Goal: Task Accomplishment & Management: Complete application form

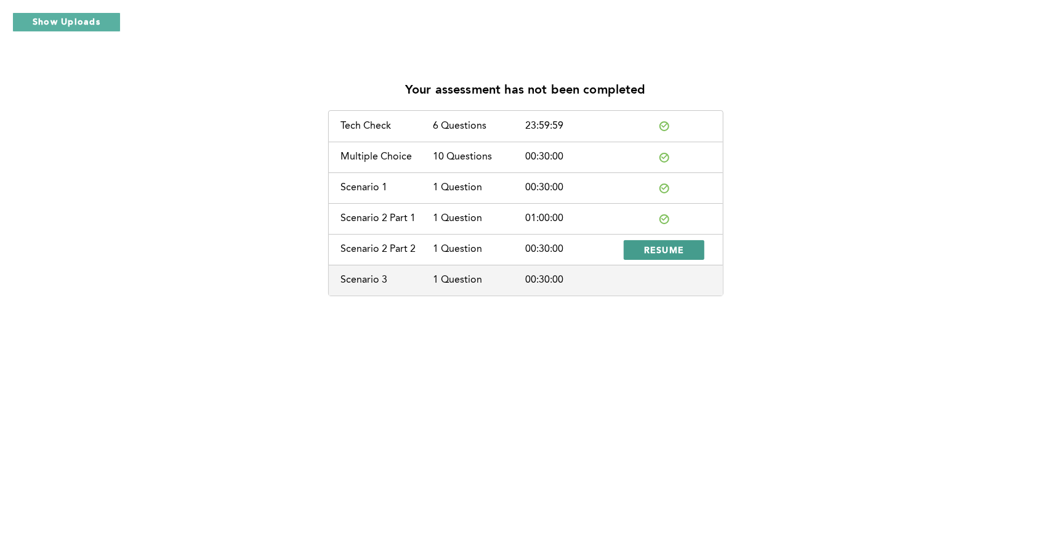
click at [643, 253] on button "RESUME" at bounding box center [664, 250] width 81 height 20
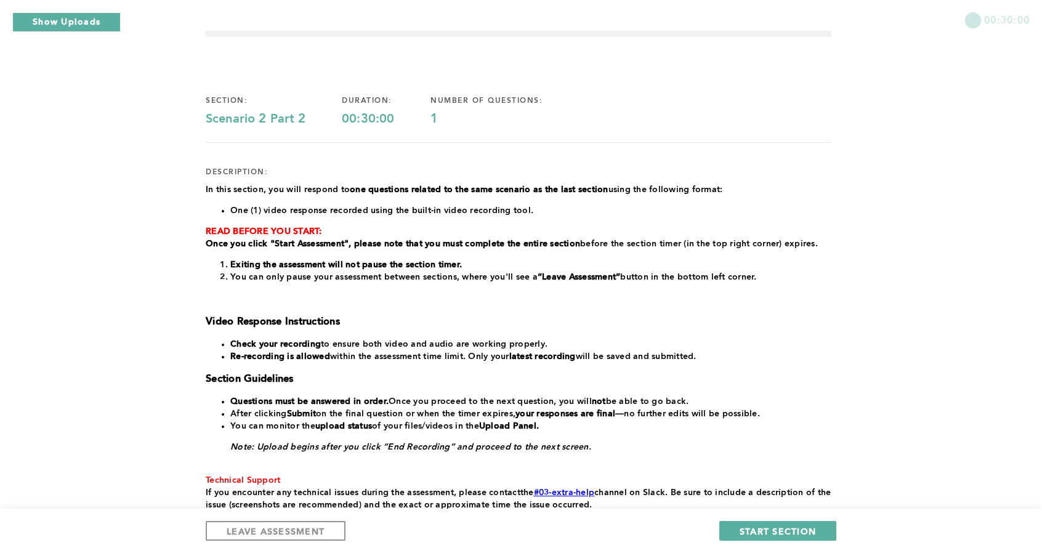
scroll to position [62, 0]
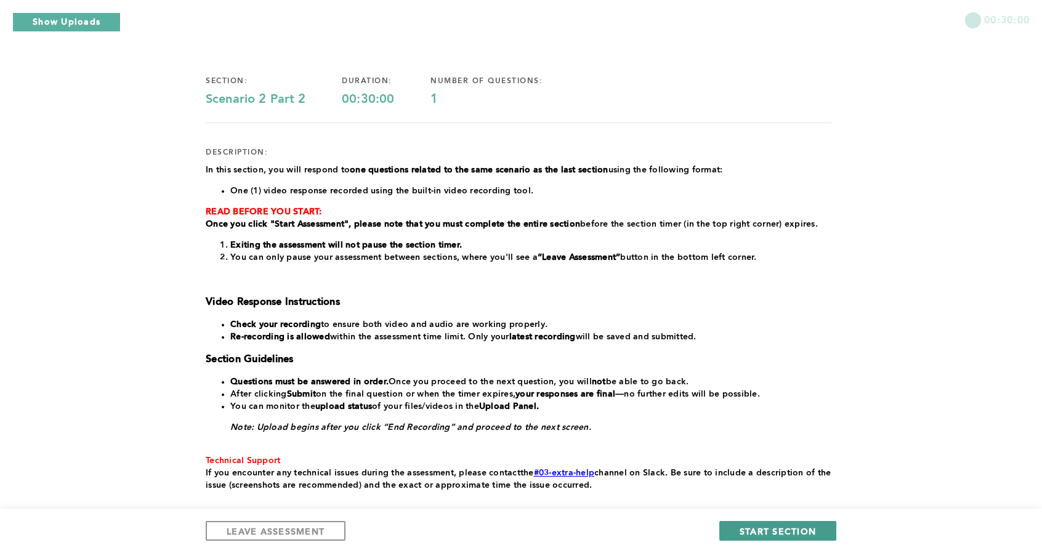
click at [768, 531] on span "START SECTION" at bounding box center [777, 531] width 76 height 12
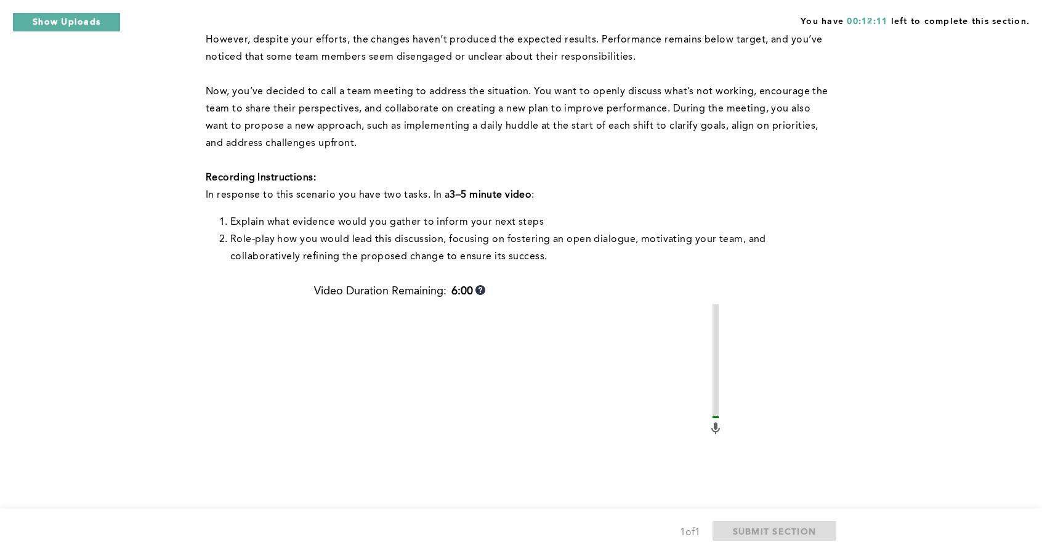
scroll to position [459, 0]
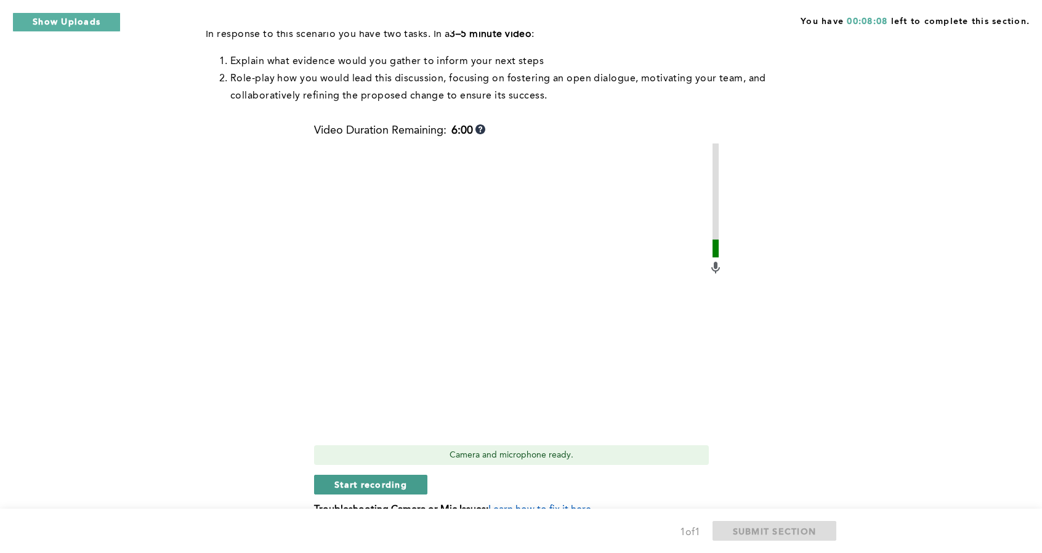
click at [383, 481] on span "Start recording" at bounding box center [370, 484] width 73 height 12
click at [391, 492] on button "Stop recording" at bounding box center [370, 485] width 113 height 20
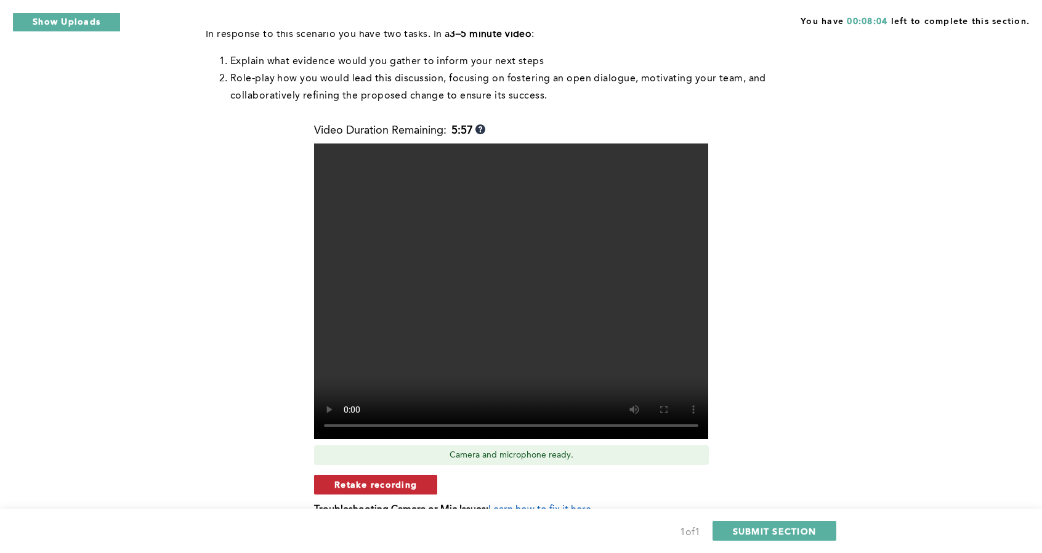
click at [397, 488] on span "Retake recording" at bounding box center [375, 484] width 83 height 12
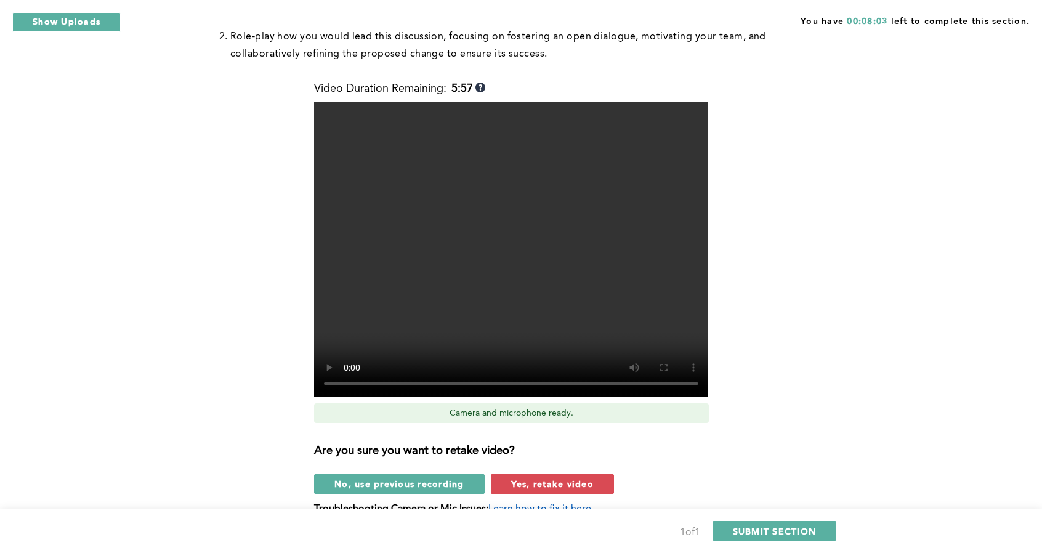
scroll to position [521, 0]
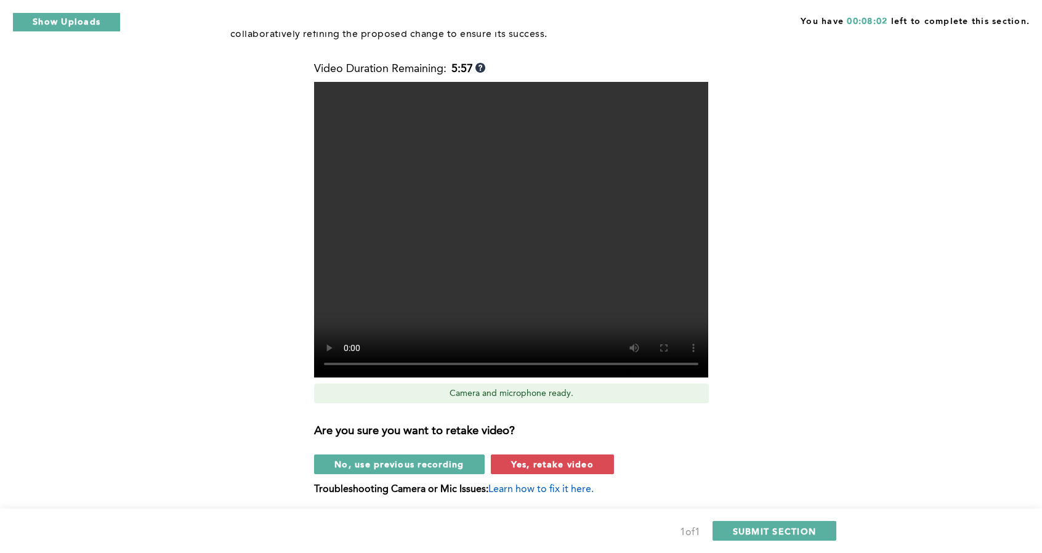
click at [544, 459] on span "Yes, retake video" at bounding box center [552, 464] width 83 height 12
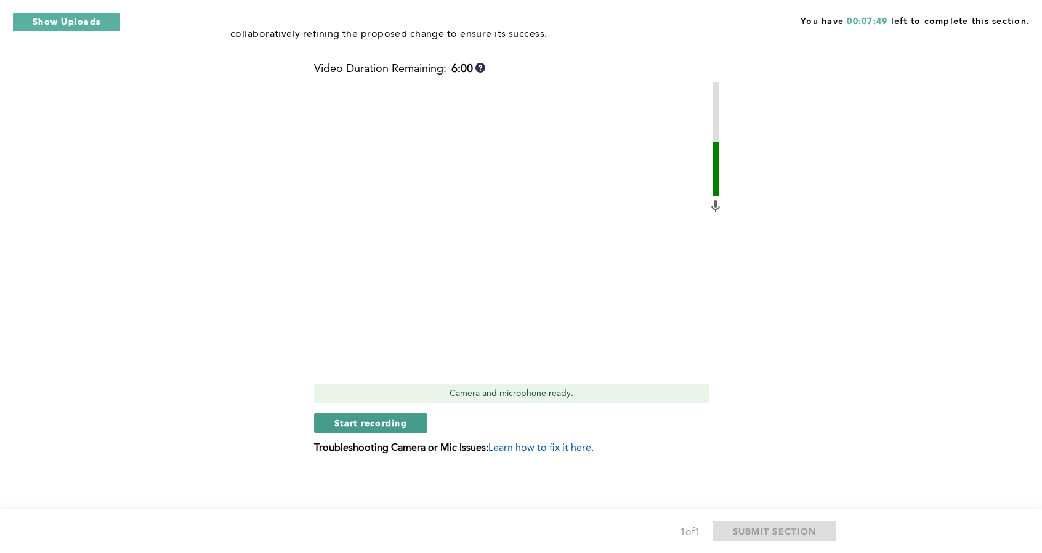
click at [384, 418] on span "Start recording" at bounding box center [370, 423] width 73 height 12
click at [349, 428] on span "Stop recording" at bounding box center [370, 423] width 72 height 12
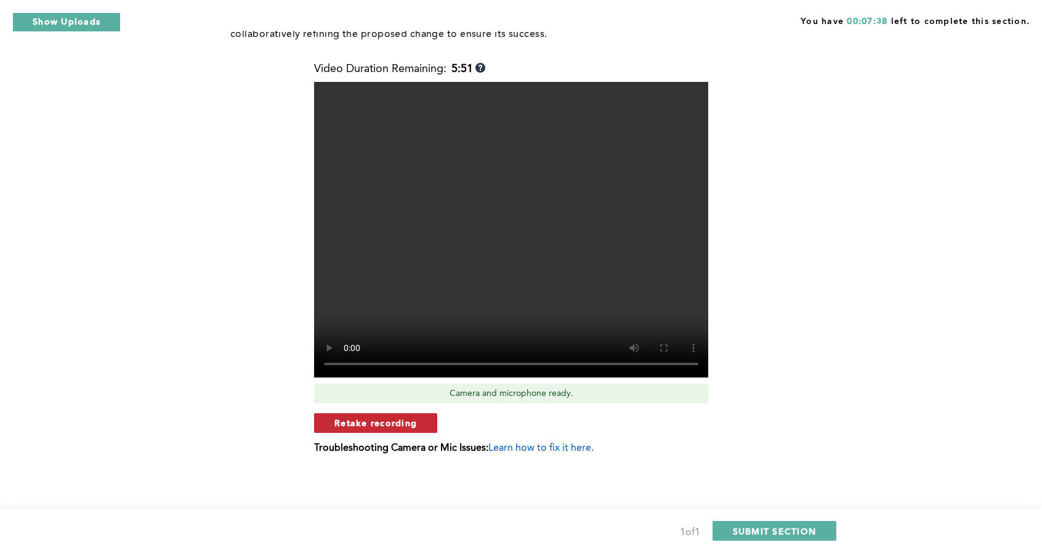
click at [413, 421] on span "Retake recording" at bounding box center [375, 423] width 83 height 12
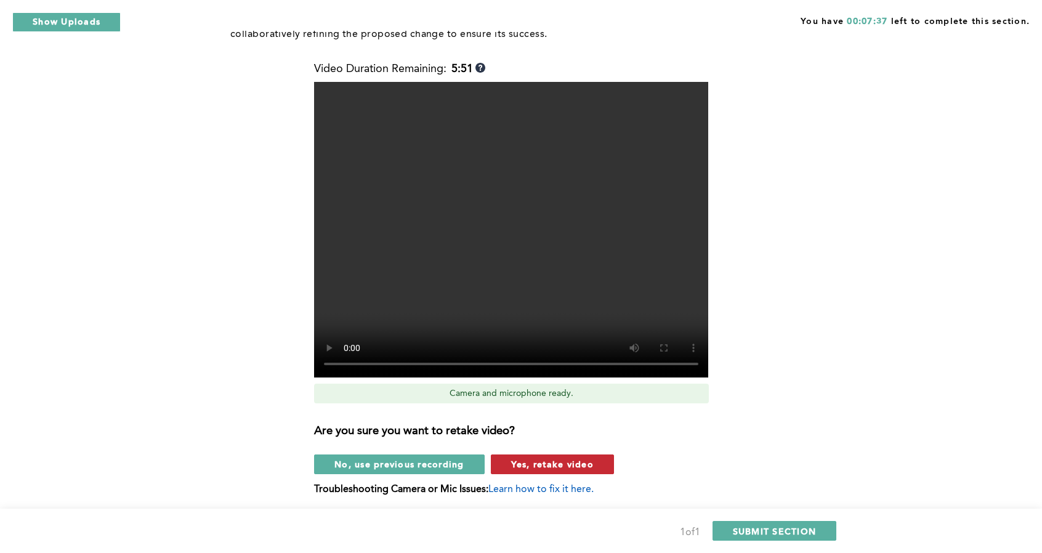
click at [556, 467] on span "Yes, retake video" at bounding box center [552, 464] width 83 height 12
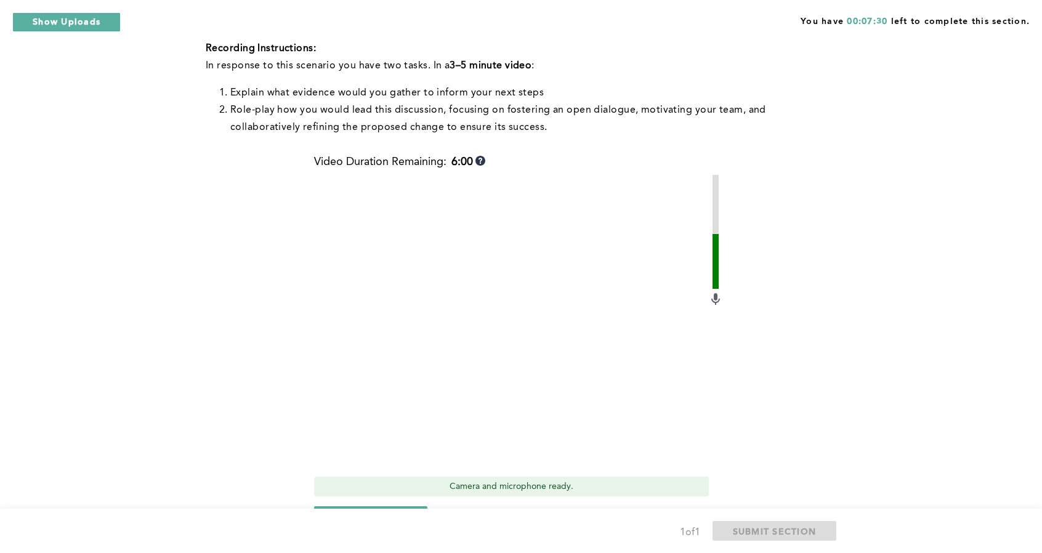
scroll to position [459, 0]
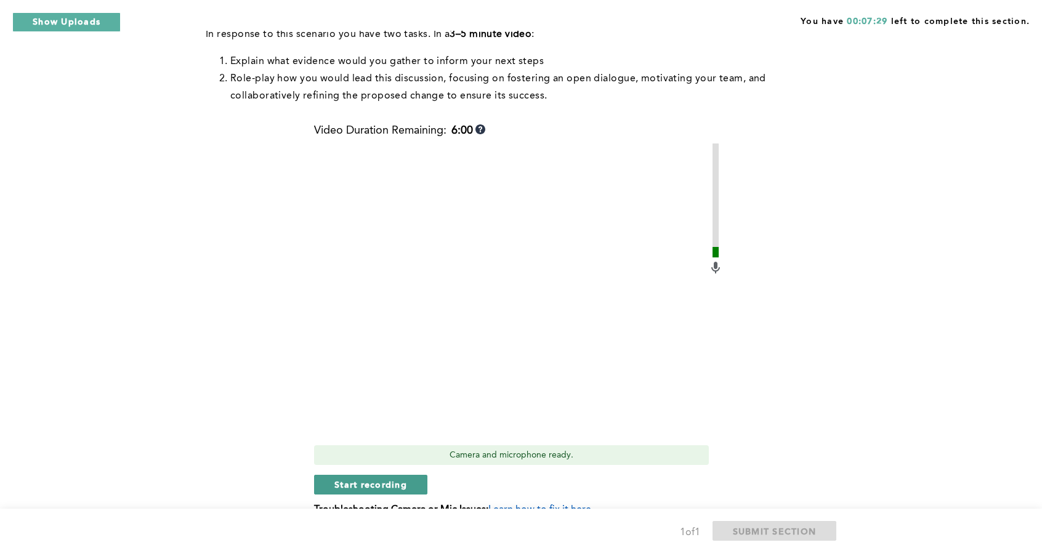
click at [373, 481] on span "Start recording" at bounding box center [370, 484] width 73 height 12
click at [378, 481] on span "Stop recording" at bounding box center [370, 484] width 72 height 12
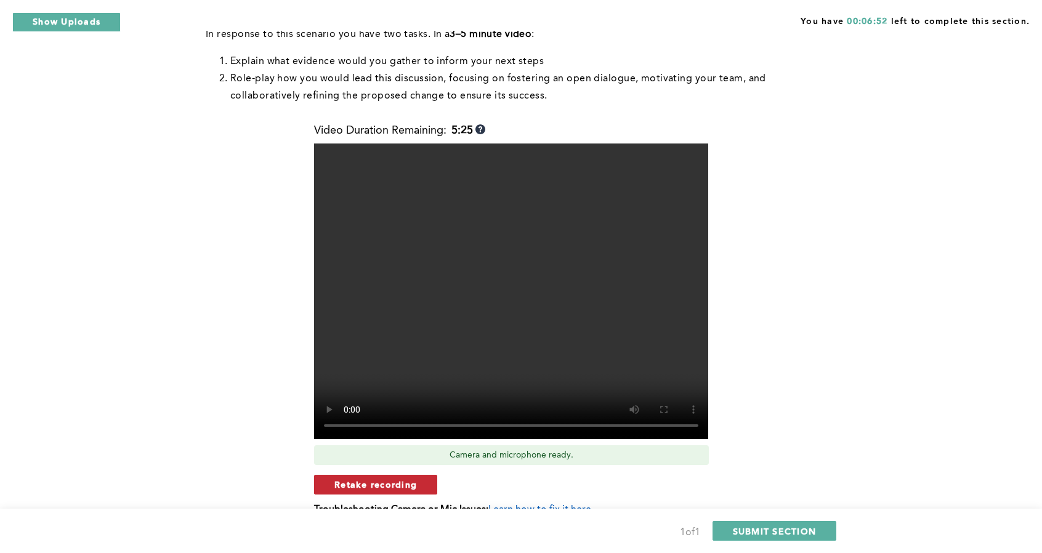
click at [398, 481] on span "Retake recording" at bounding box center [375, 484] width 83 height 12
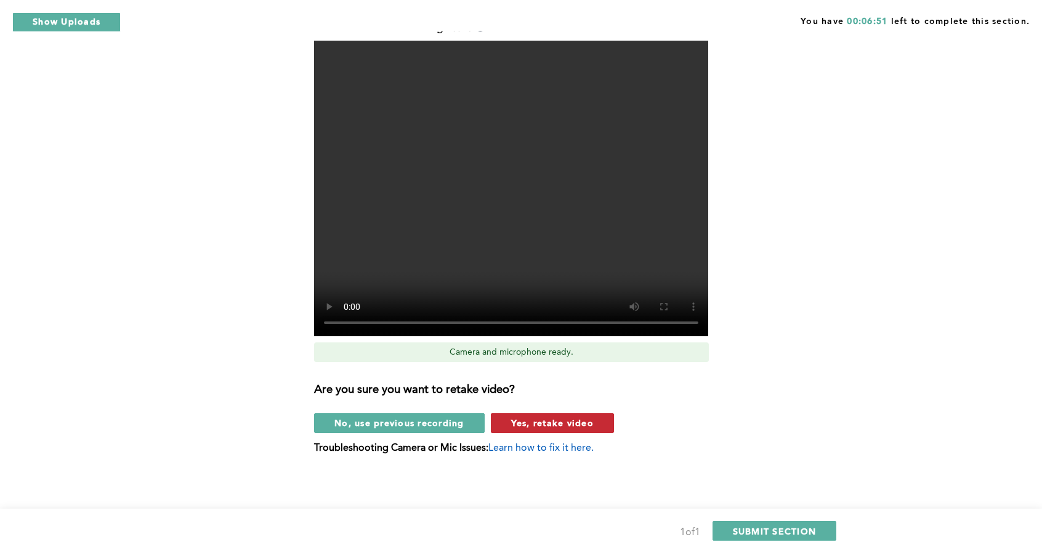
click at [558, 419] on span "Yes, retake video" at bounding box center [552, 423] width 83 height 12
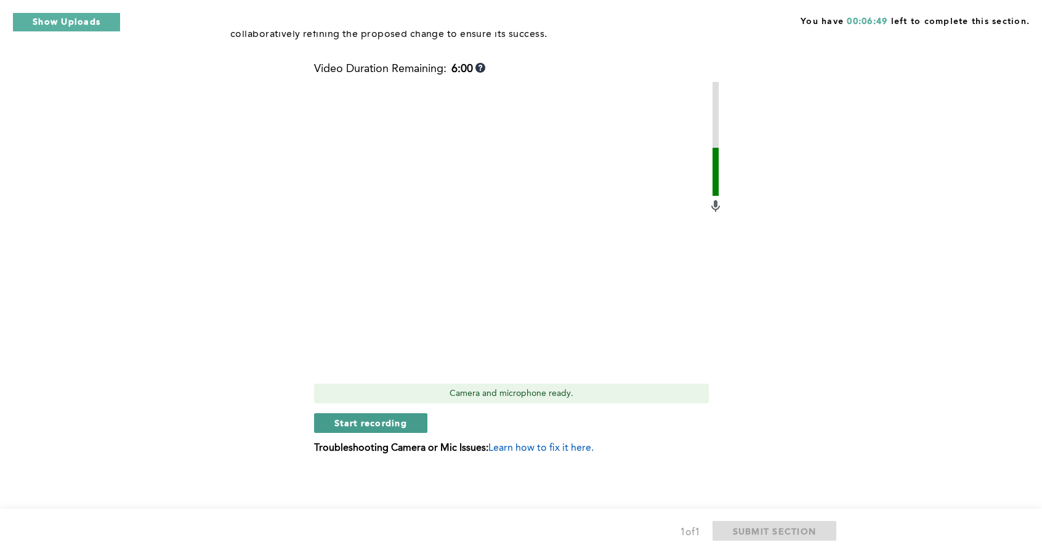
click at [390, 425] on span "Start recording" at bounding box center [370, 423] width 73 height 12
click at [413, 426] on button "Stop recording" at bounding box center [370, 423] width 113 height 20
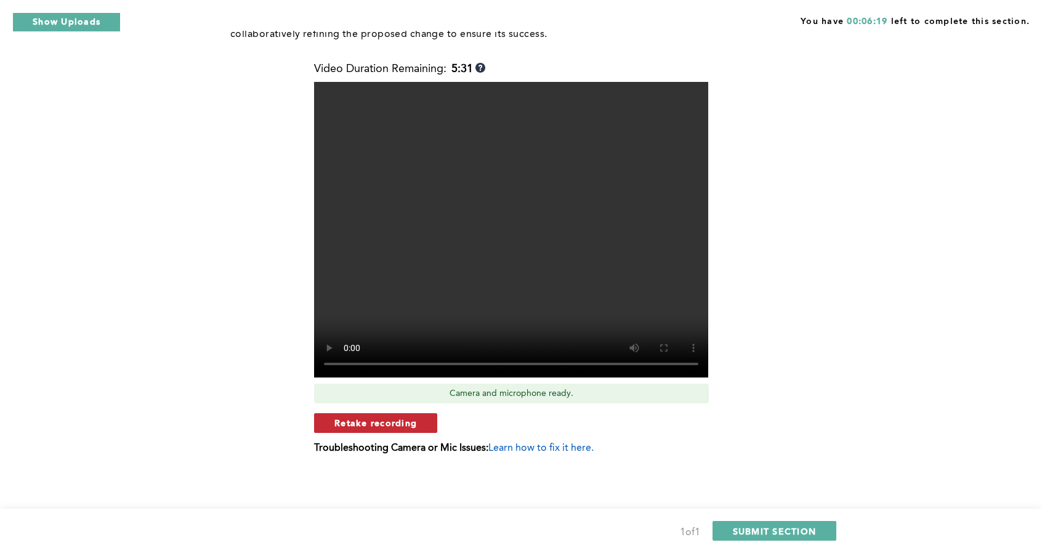
click at [412, 424] on span "Retake recording" at bounding box center [375, 423] width 83 height 12
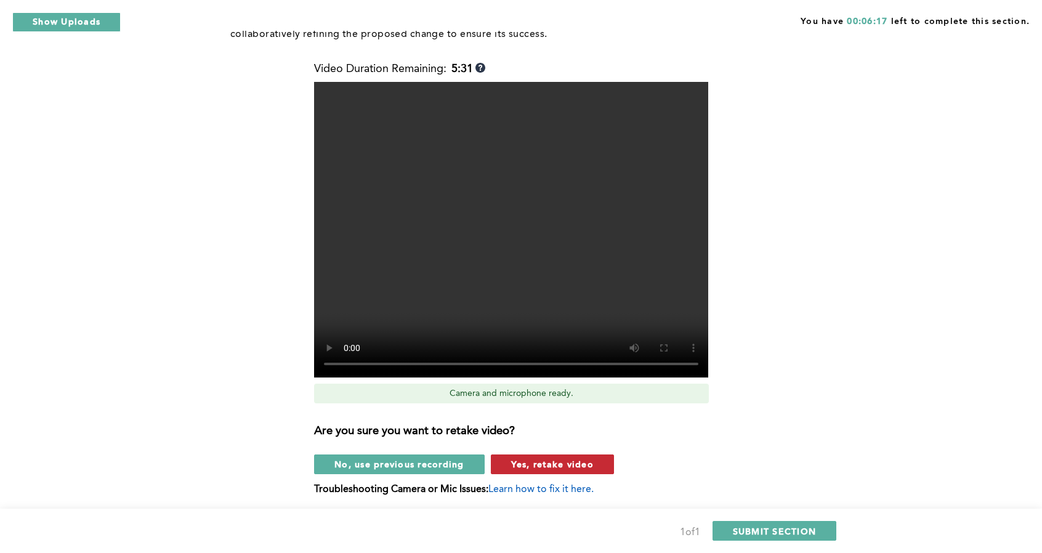
click at [537, 465] on span "Yes, retake video" at bounding box center [552, 464] width 83 height 12
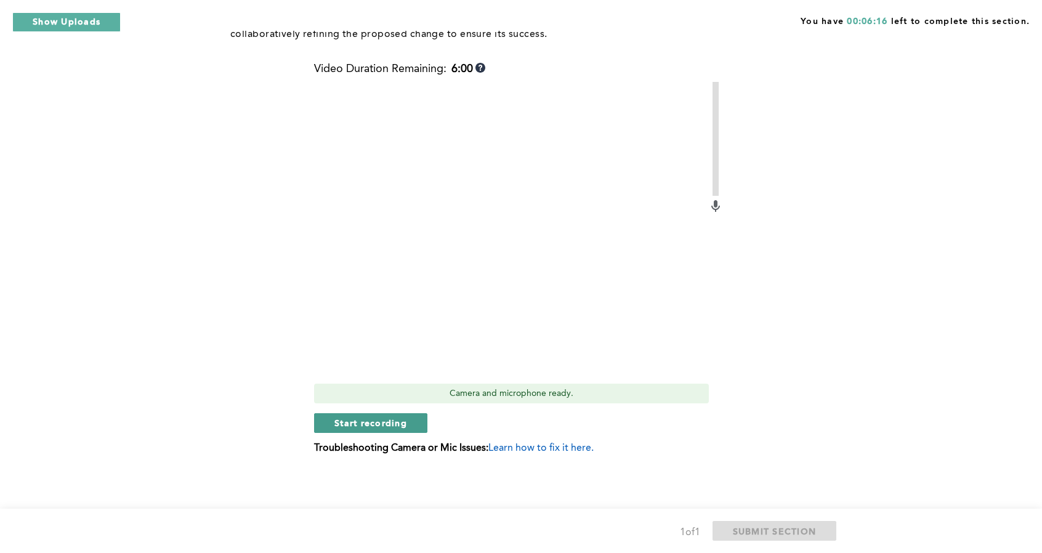
click at [387, 425] on span "Start recording" at bounding box center [370, 423] width 73 height 12
click at [400, 419] on span "Stop recording" at bounding box center [370, 423] width 72 height 12
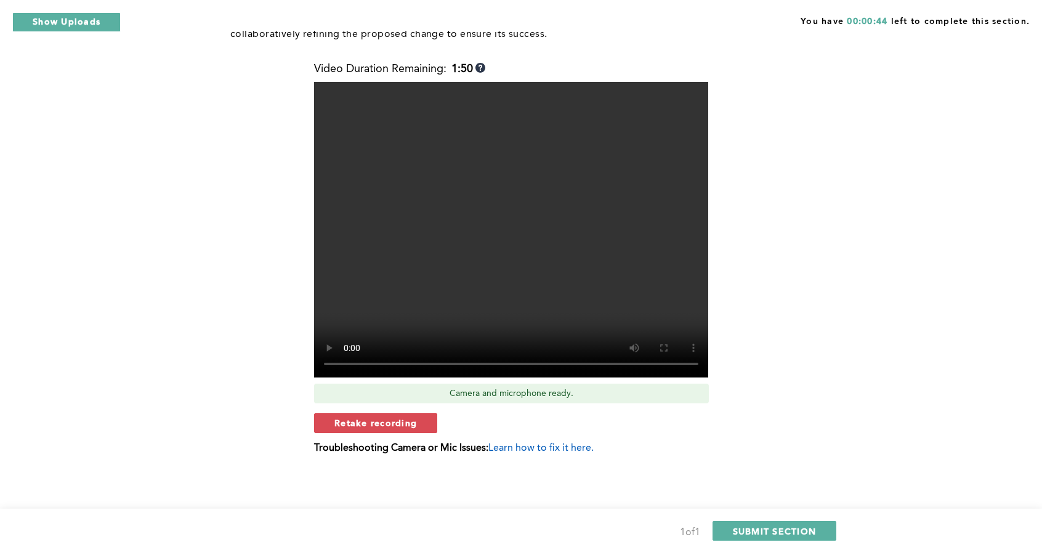
click at [587, 423] on div "Retake recording" at bounding box center [518, 423] width 409 height 20
click at [761, 531] on span "SUBMIT SECTION" at bounding box center [775, 531] width 84 height 12
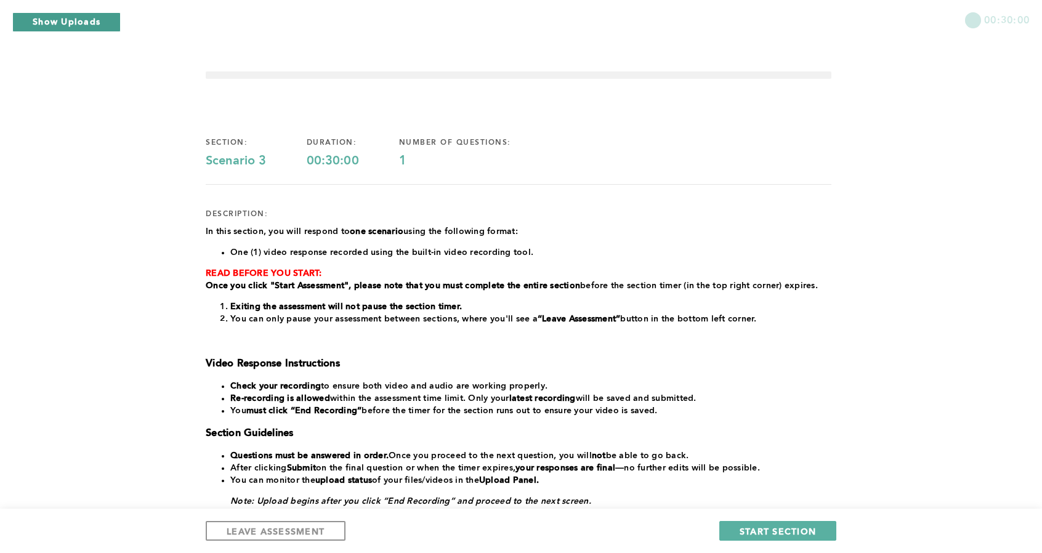
click at [76, 23] on button "Show Uploads" at bounding box center [66, 22] width 108 height 20
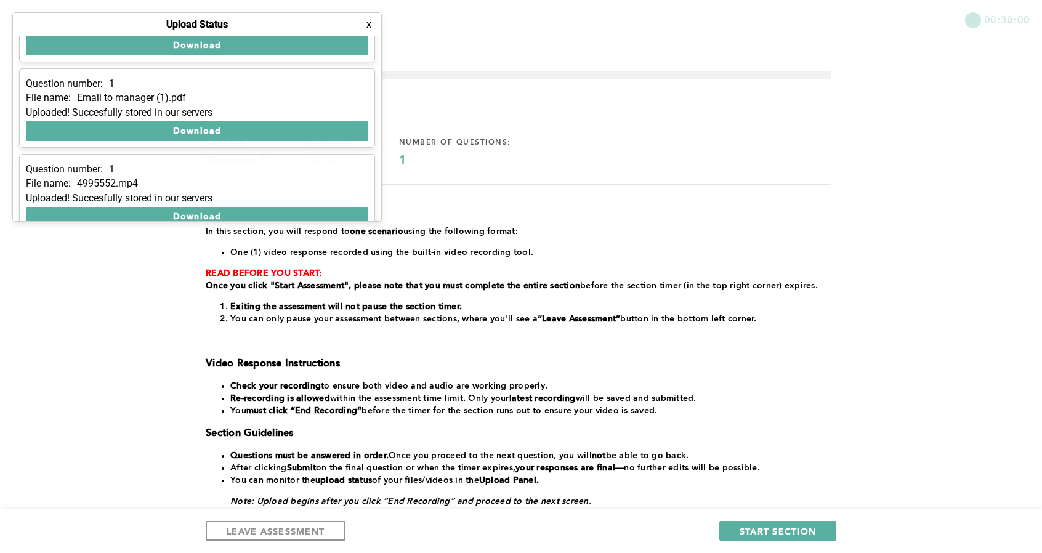
scroll to position [241, 0]
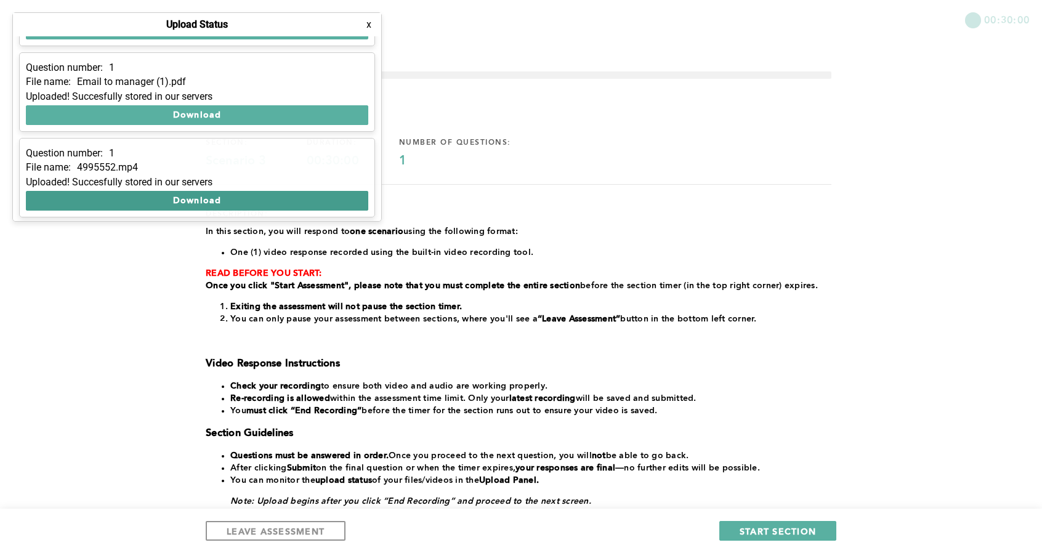
click at [145, 193] on button "Download" at bounding box center [197, 201] width 342 height 20
click at [486, 201] on div "section: Scenario 3 duration: 00:30:00 number of questions: 1 description: ﻿In …" at bounding box center [519, 372] width 626 height 509
click at [369, 27] on button "x" at bounding box center [369, 24] width 12 height 12
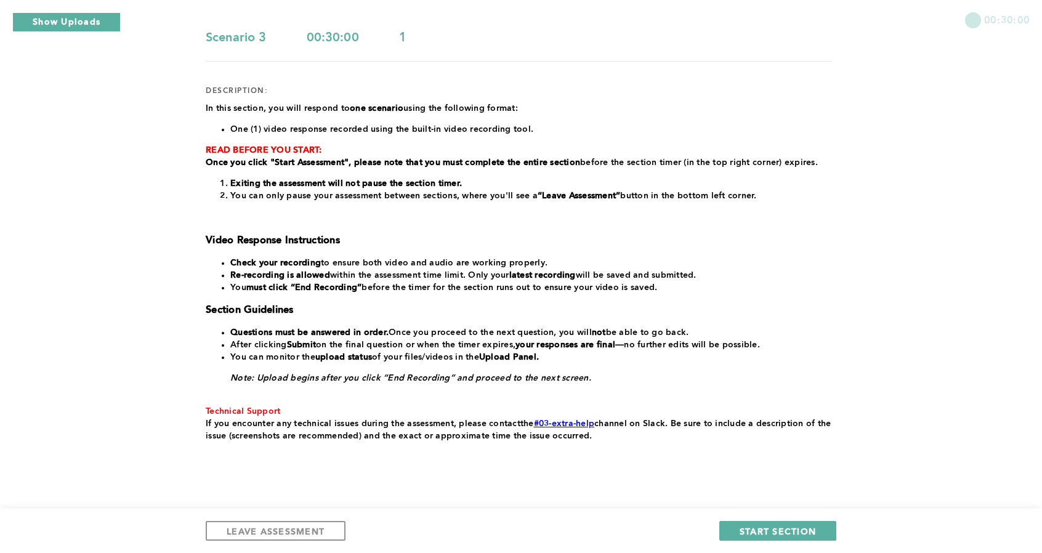
scroll to position [145, 0]
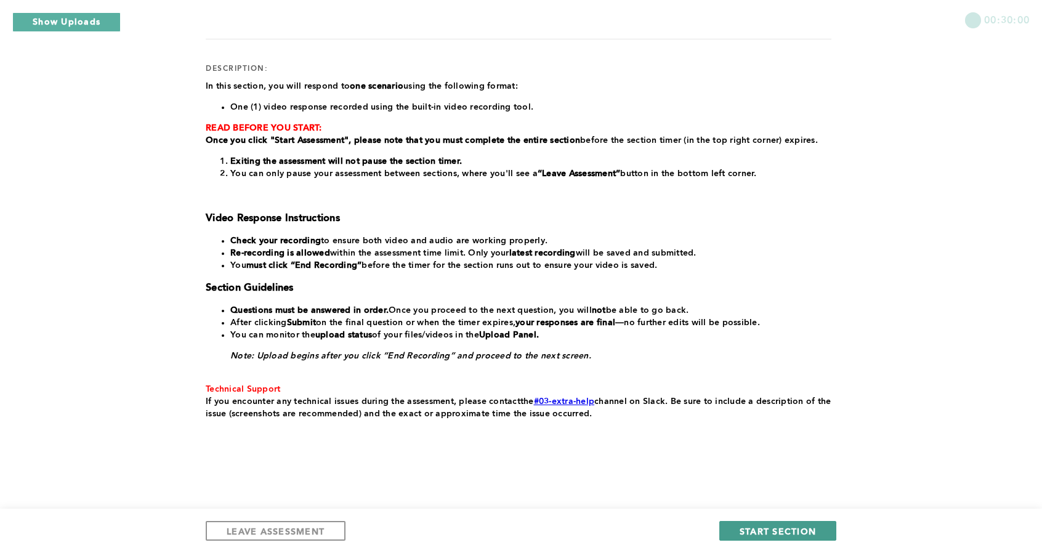
click at [787, 524] on button "START SECTION" at bounding box center [777, 531] width 117 height 20
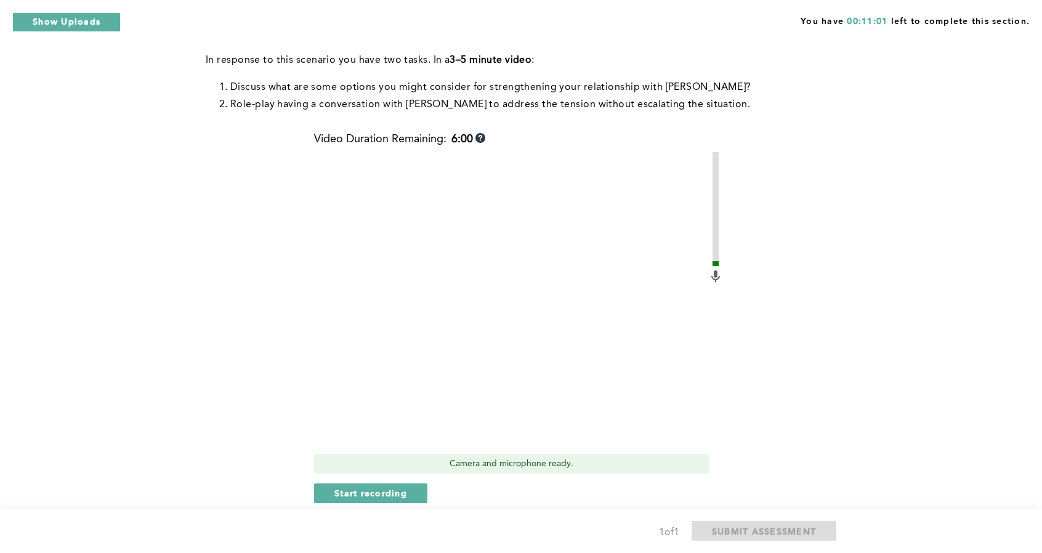
scroll to position [246, 0]
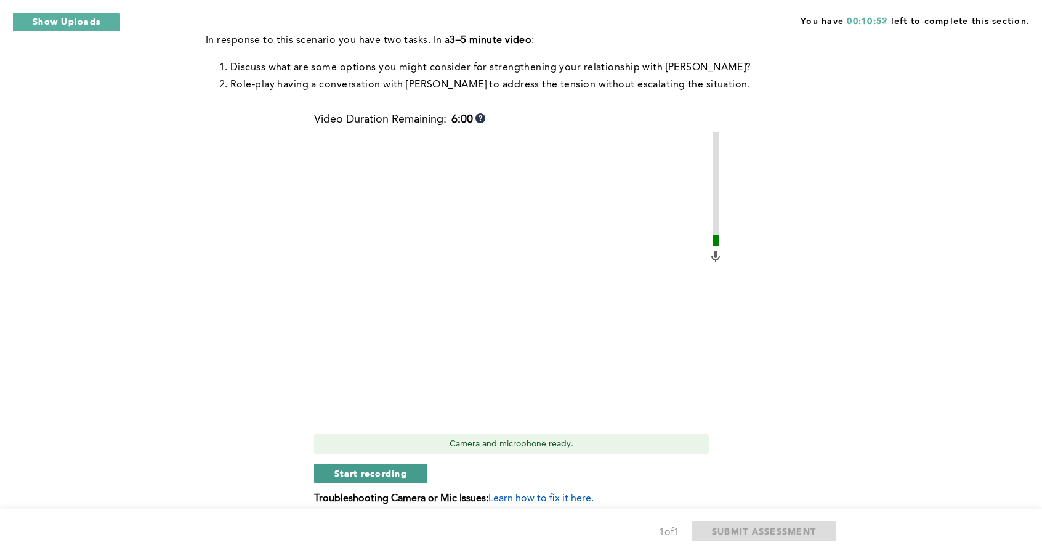
click at [399, 467] on span "Start recording" at bounding box center [370, 473] width 73 height 12
click at [401, 467] on span "Stop recording" at bounding box center [370, 473] width 72 height 12
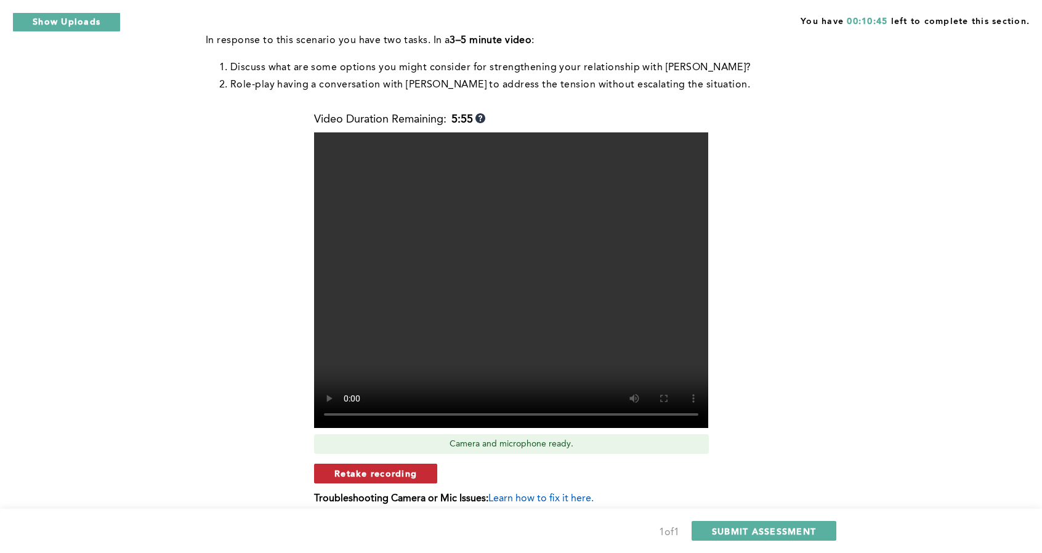
click at [410, 467] on span "Retake recording" at bounding box center [375, 473] width 83 height 12
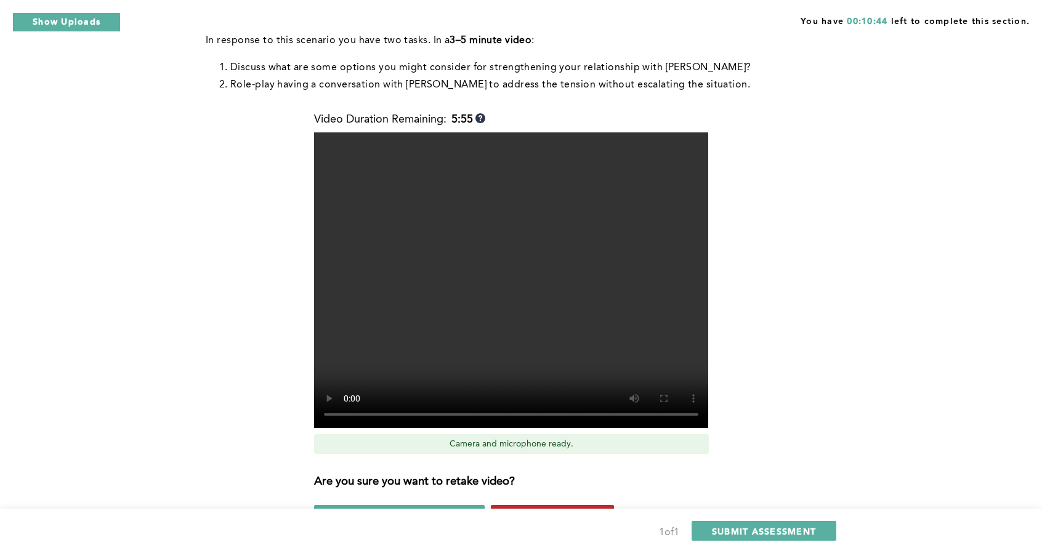
click at [554, 509] on span "Yes, retake video" at bounding box center [552, 515] width 83 height 12
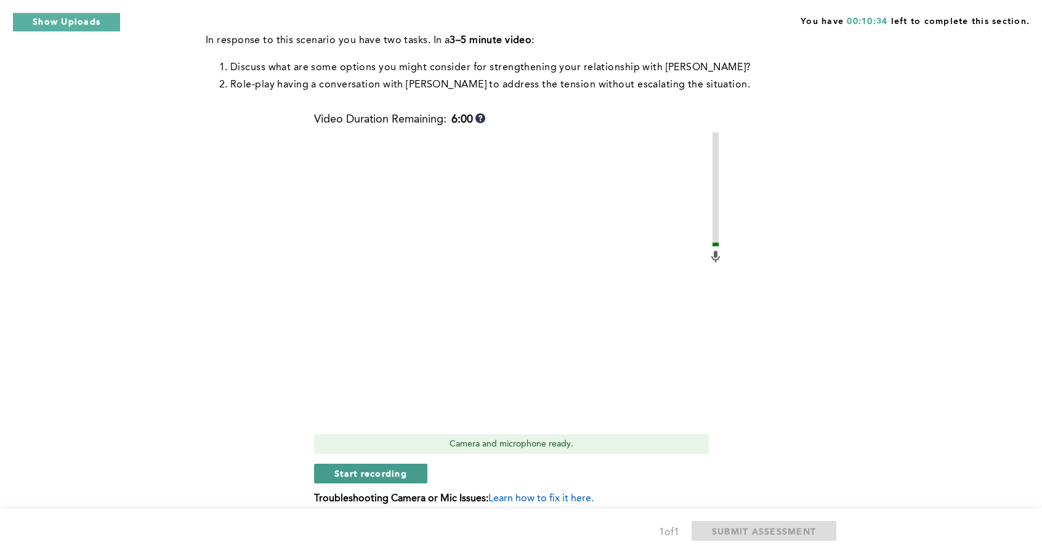
click at [403, 467] on span "Start recording" at bounding box center [370, 473] width 73 height 12
click at [377, 467] on span "Stop recording" at bounding box center [370, 473] width 72 height 12
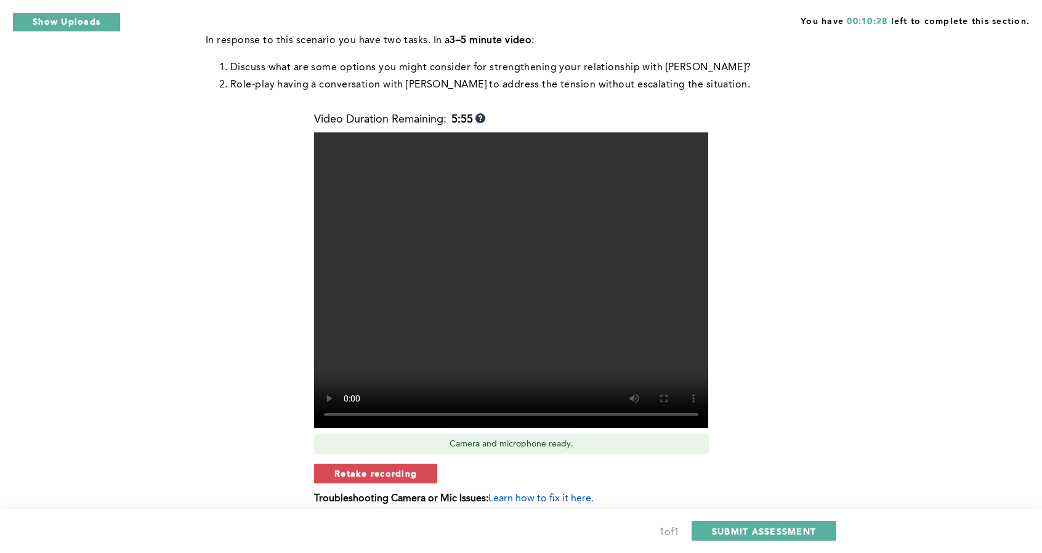
click at [377, 467] on span "Retake recording" at bounding box center [375, 473] width 83 height 12
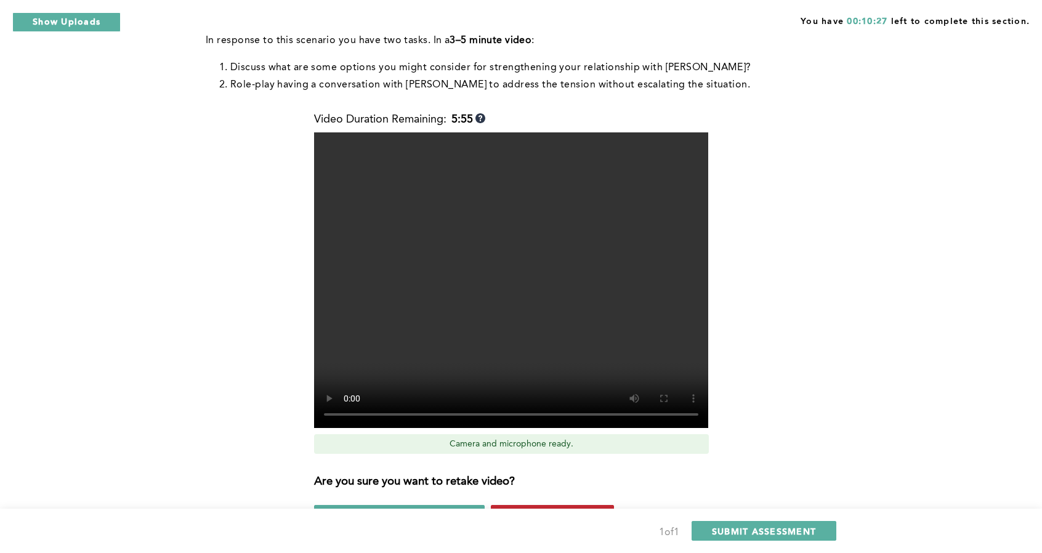
click at [558, 509] on span "Yes, retake video" at bounding box center [552, 515] width 83 height 12
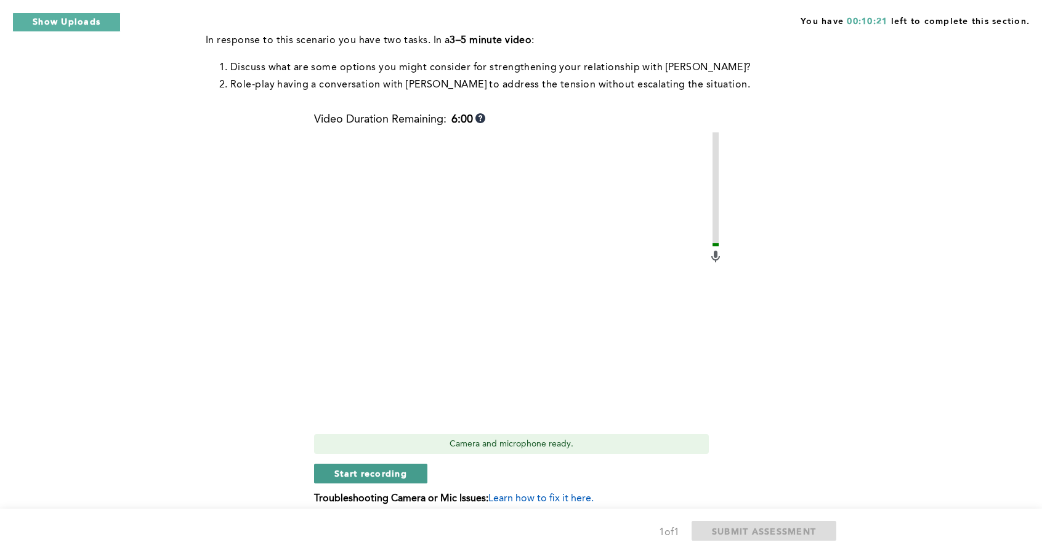
click at [390, 467] on span "Start recording" at bounding box center [370, 473] width 73 height 12
click at [385, 465] on button "Stop recording" at bounding box center [370, 474] width 113 height 20
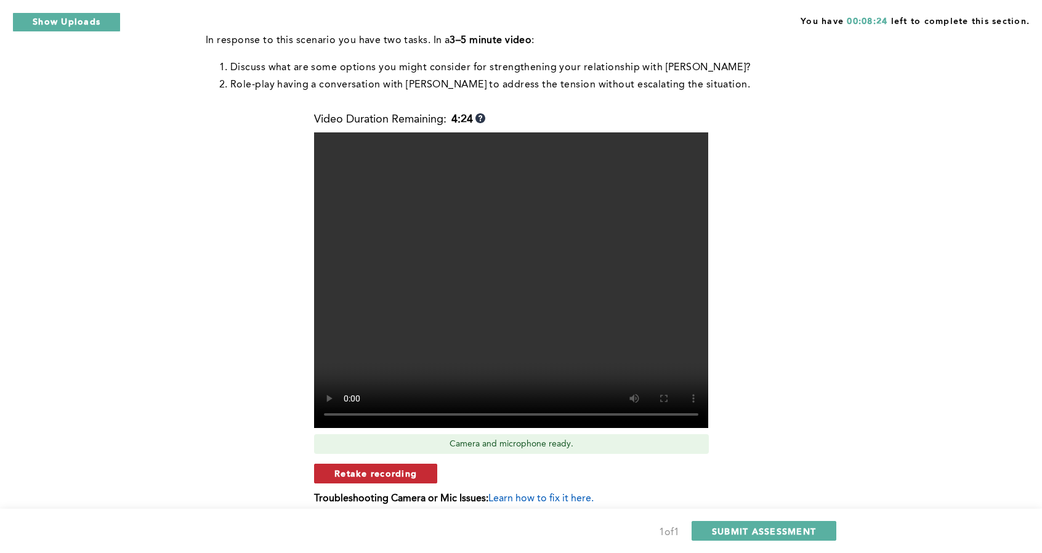
click at [413, 467] on span "Retake recording" at bounding box center [375, 473] width 83 height 12
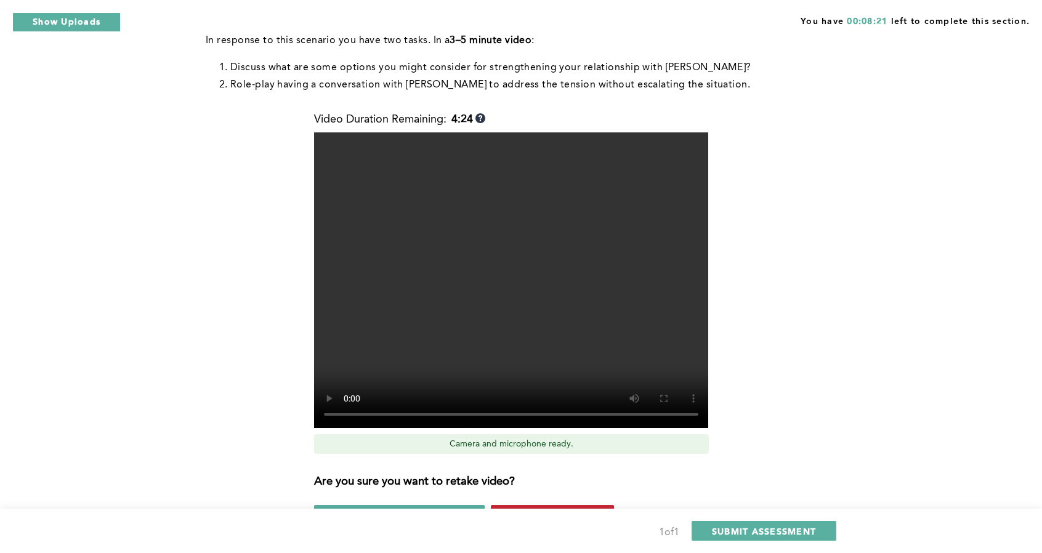
click at [557, 509] on span "Yes, retake video" at bounding box center [552, 515] width 83 height 12
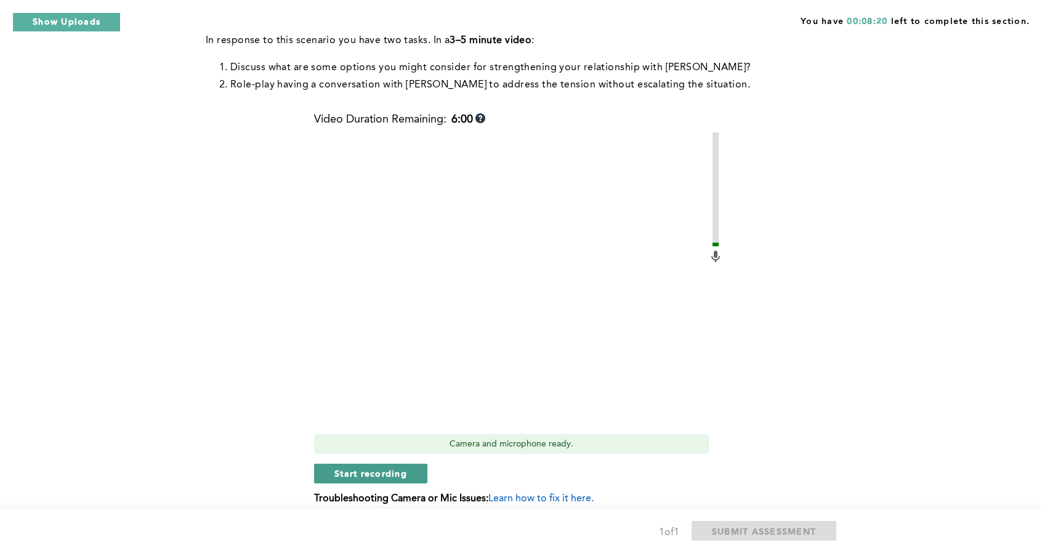
click at [385, 467] on span "Start recording" at bounding box center [370, 473] width 73 height 12
click at [392, 467] on span "Stop recording" at bounding box center [370, 473] width 72 height 12
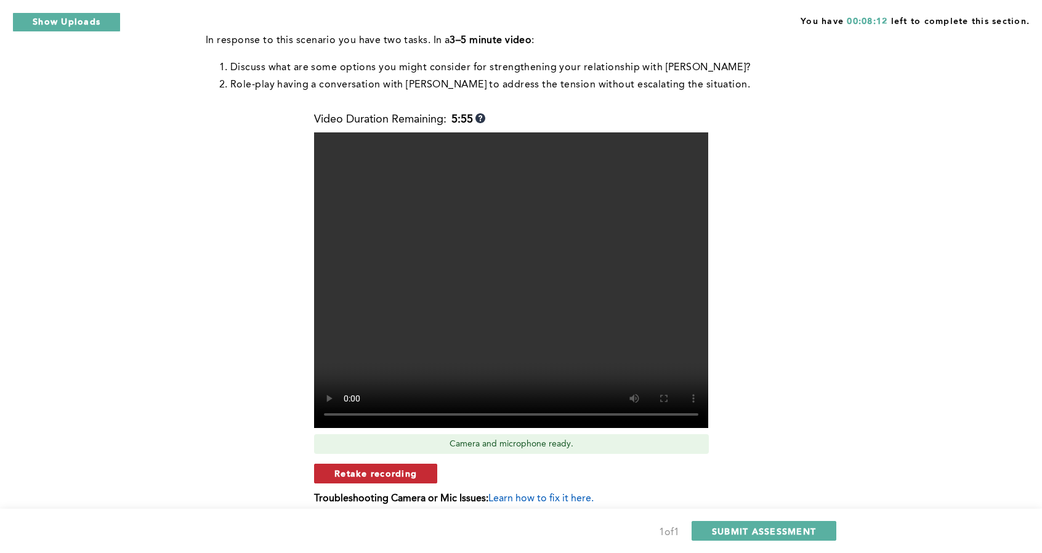
click at [422, 464] on button "Retake recording" at bounding box center [375, 474] width 123 height 20
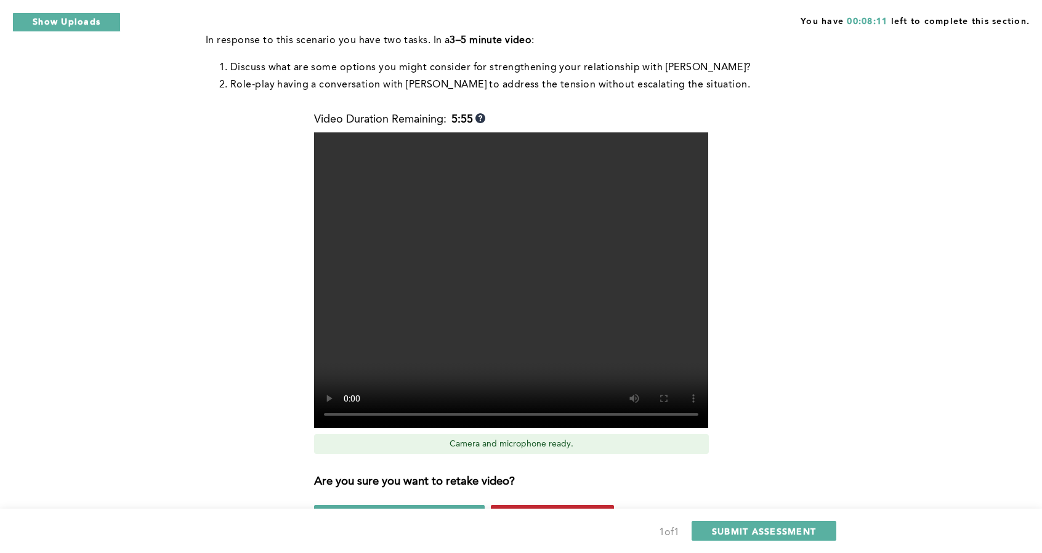
click at [535, 509] on span "Yes, retake video" at bounding box center [552, 515] width 83 height 12
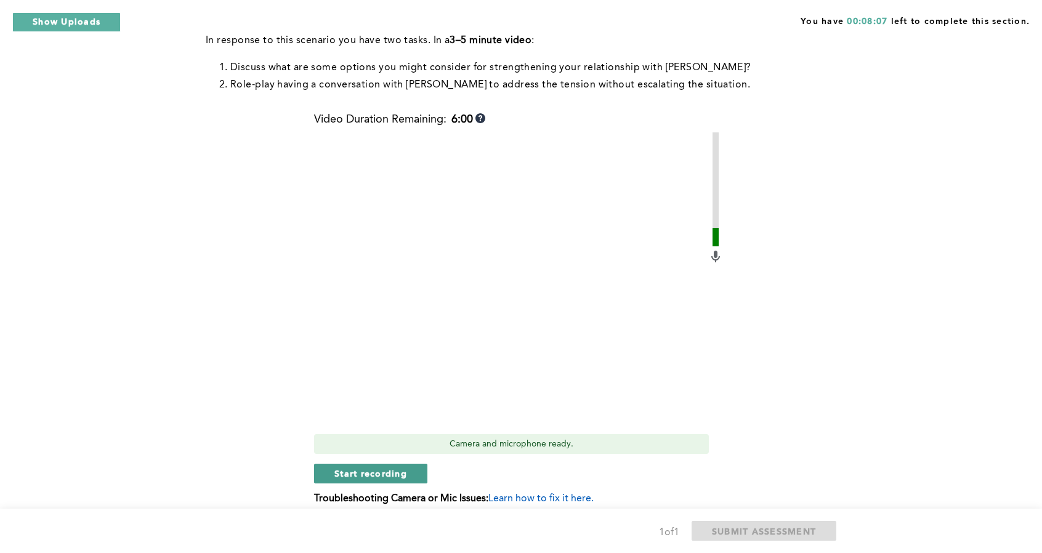
click at [395, 467] on span "Start recording" at bounding box center [370, 473] width 73 height 12
click at [393, 467] on span "Stop recording" at bounding box center [370, 473] width 72 height 12
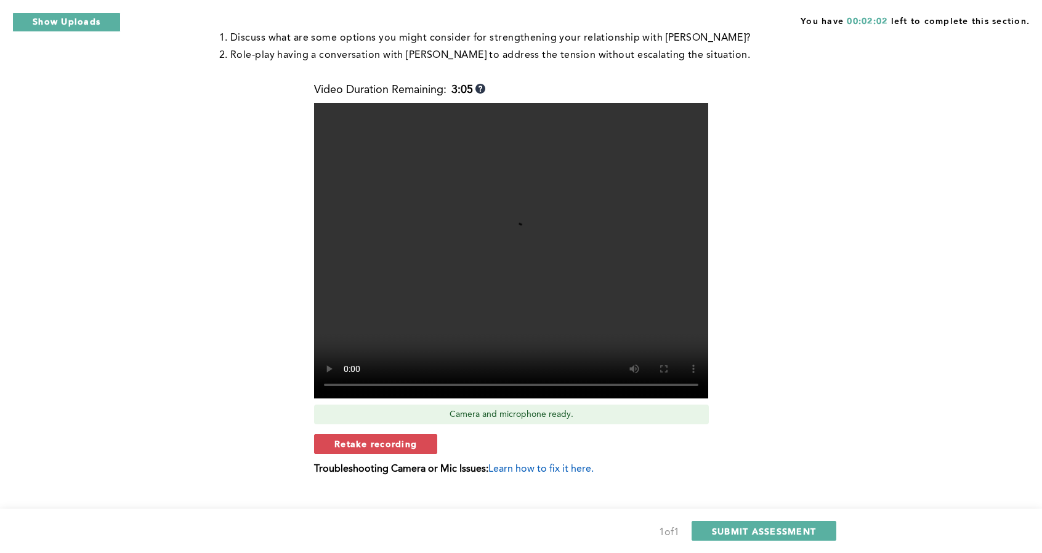
scroll to position [280, 0]
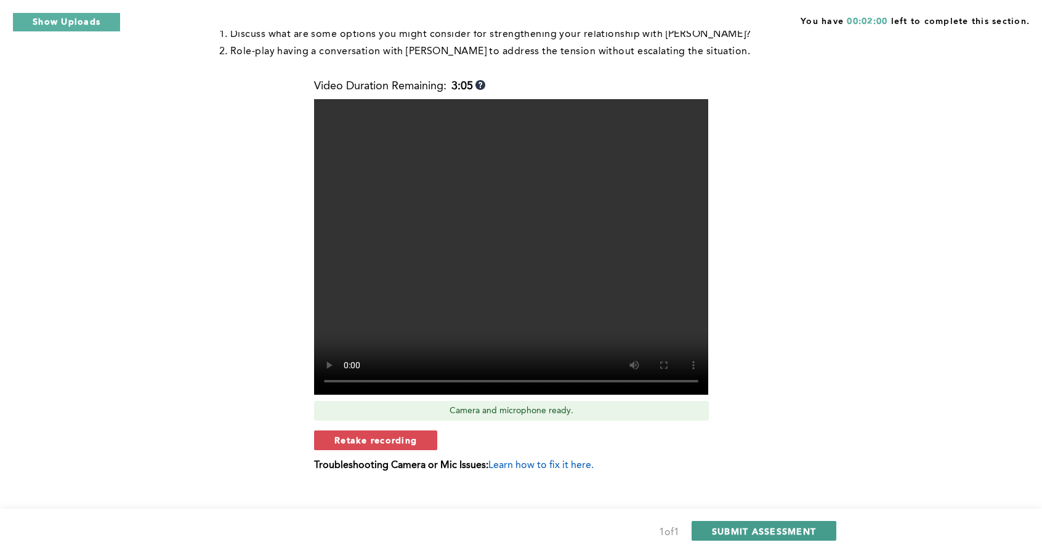
click at [780, 532] on span "SUBMIT ASSESSMENT" at bounding box center [764, 531] width 104 height 12
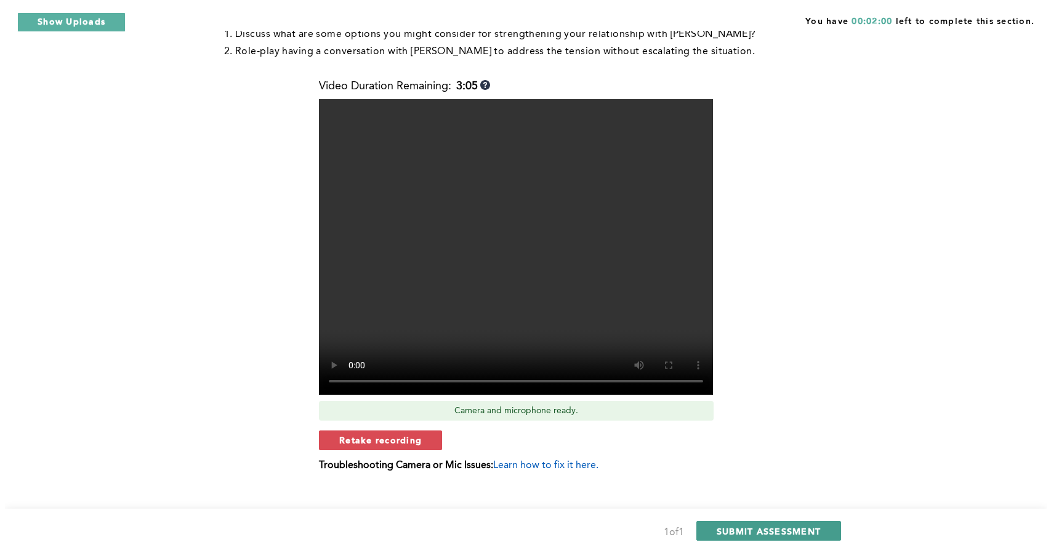
scroll to position [0, 0]
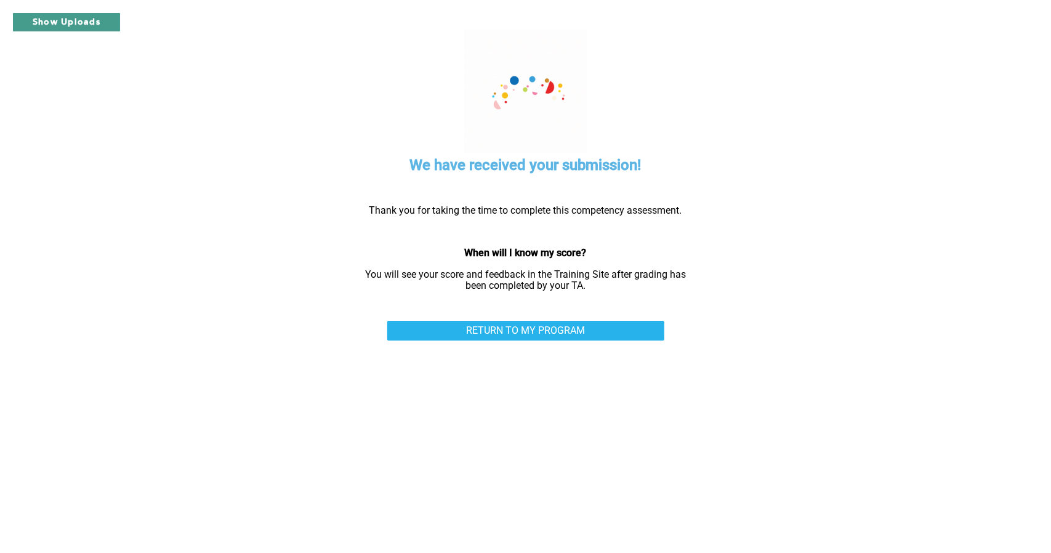
click at [97, 19] on button "Show Uploads" at bounding box center [66, 22] width 108 height 20
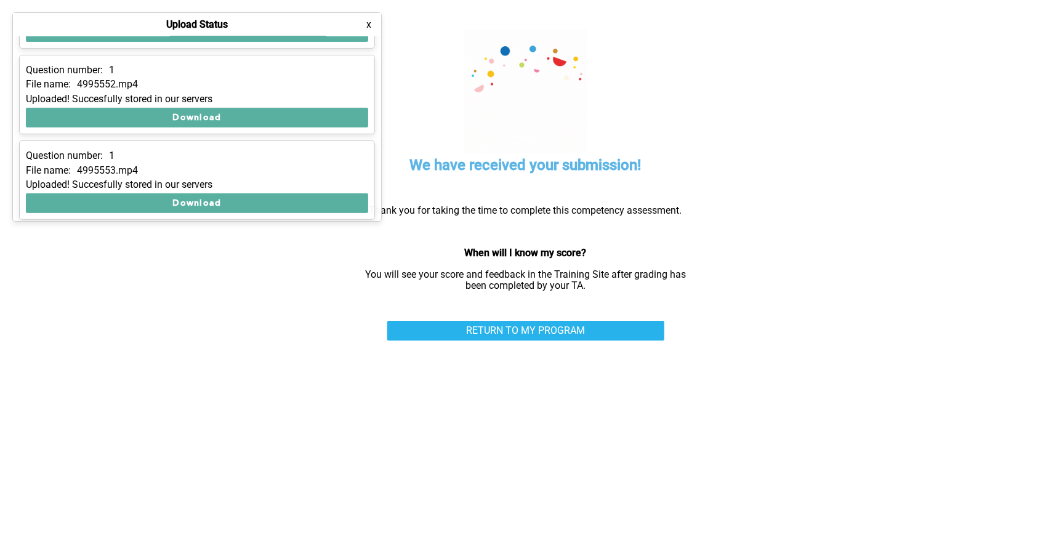
scroll to position [326, 0]
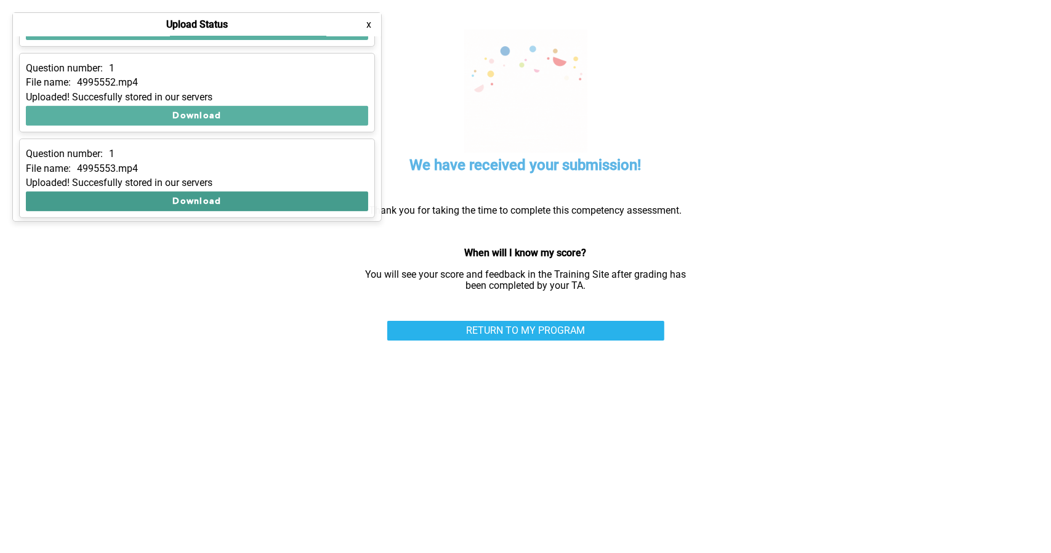
click at [216, 203] on button "Download" at bounding box center [197, 201] width 342 height 20
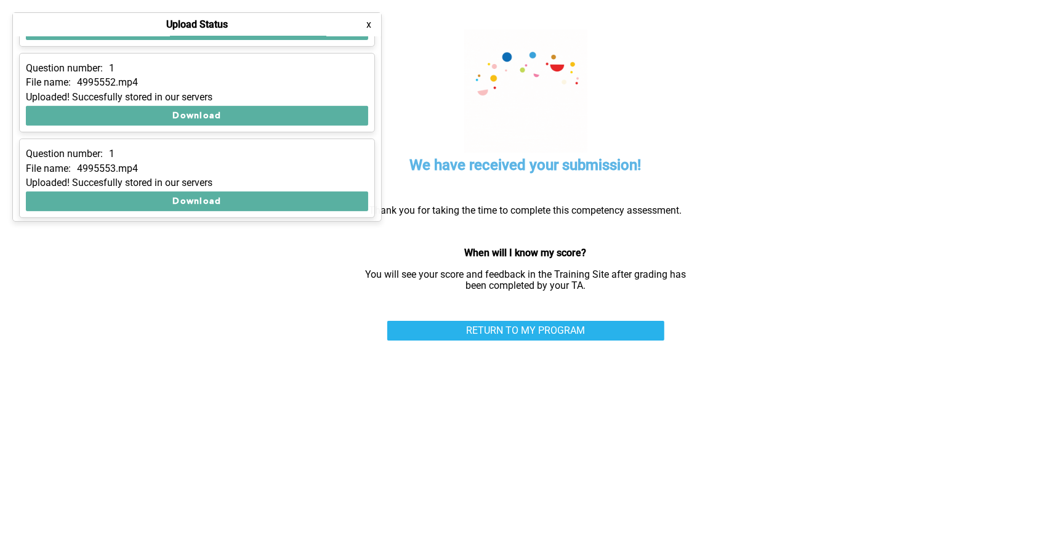
click at [506, 79] on img at bounding box center [525, 91] width 123 height 123
click at [373, 26] on button "x" at bounding box center [369, 24] width 12 height 12
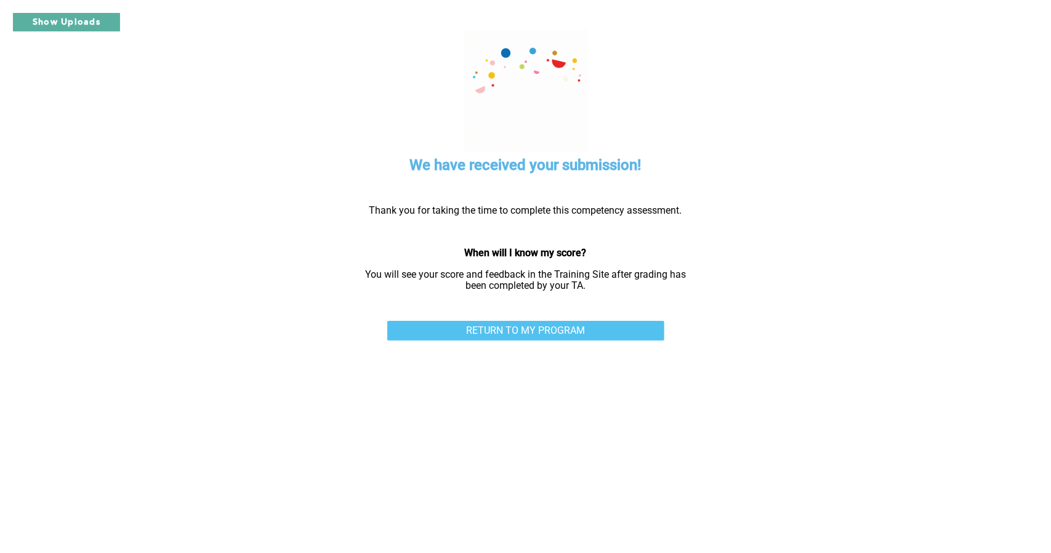
click at [566, 333] on link "RETURN TO MY PROGRAM" at bounding box center [525, 331] width 277 height 20
